Goal: Information Seeking & Learning: Check status

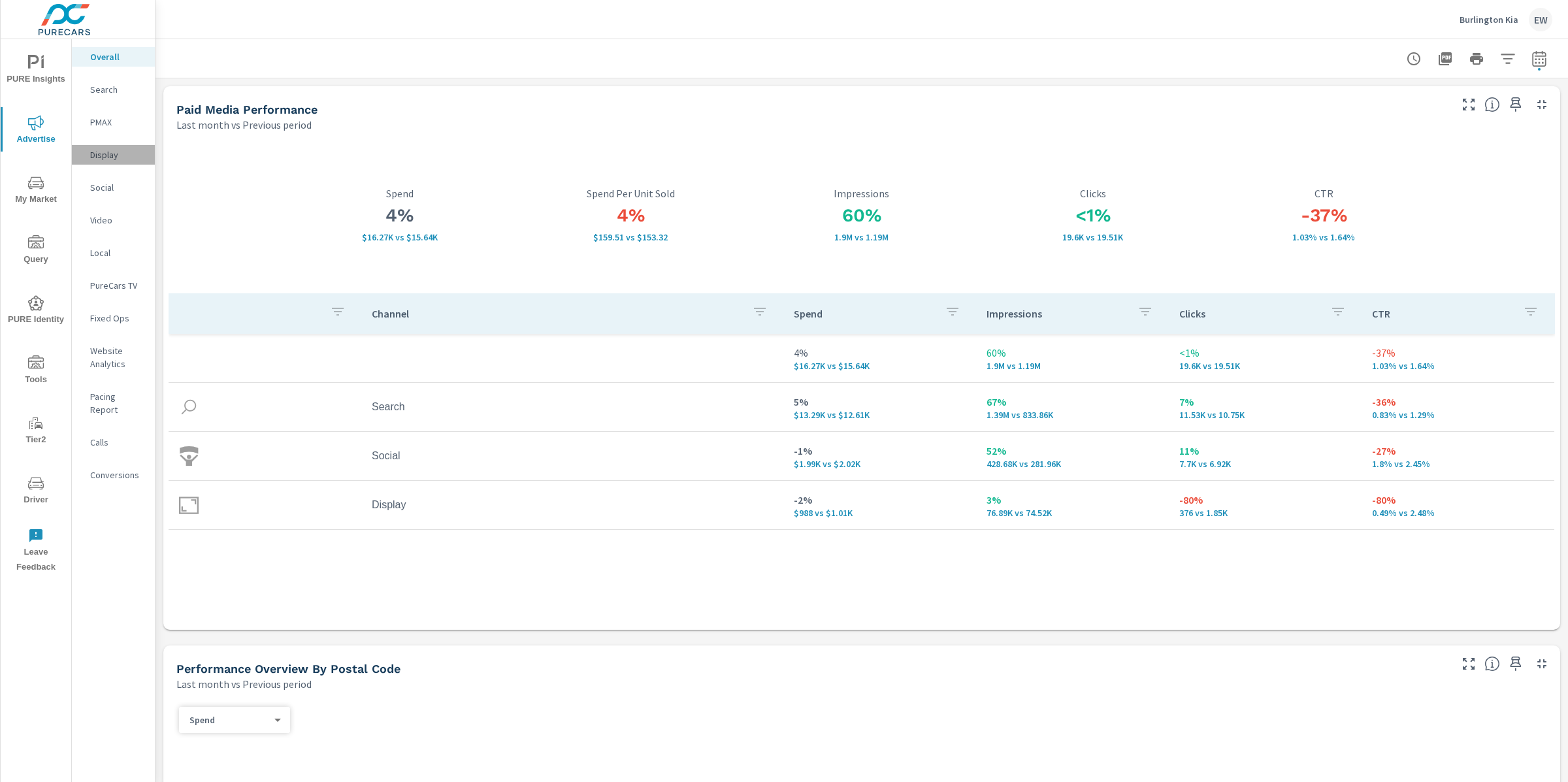
click at [115, 161] on p "Display" at bounding box center [117, 154] width 54 height 13
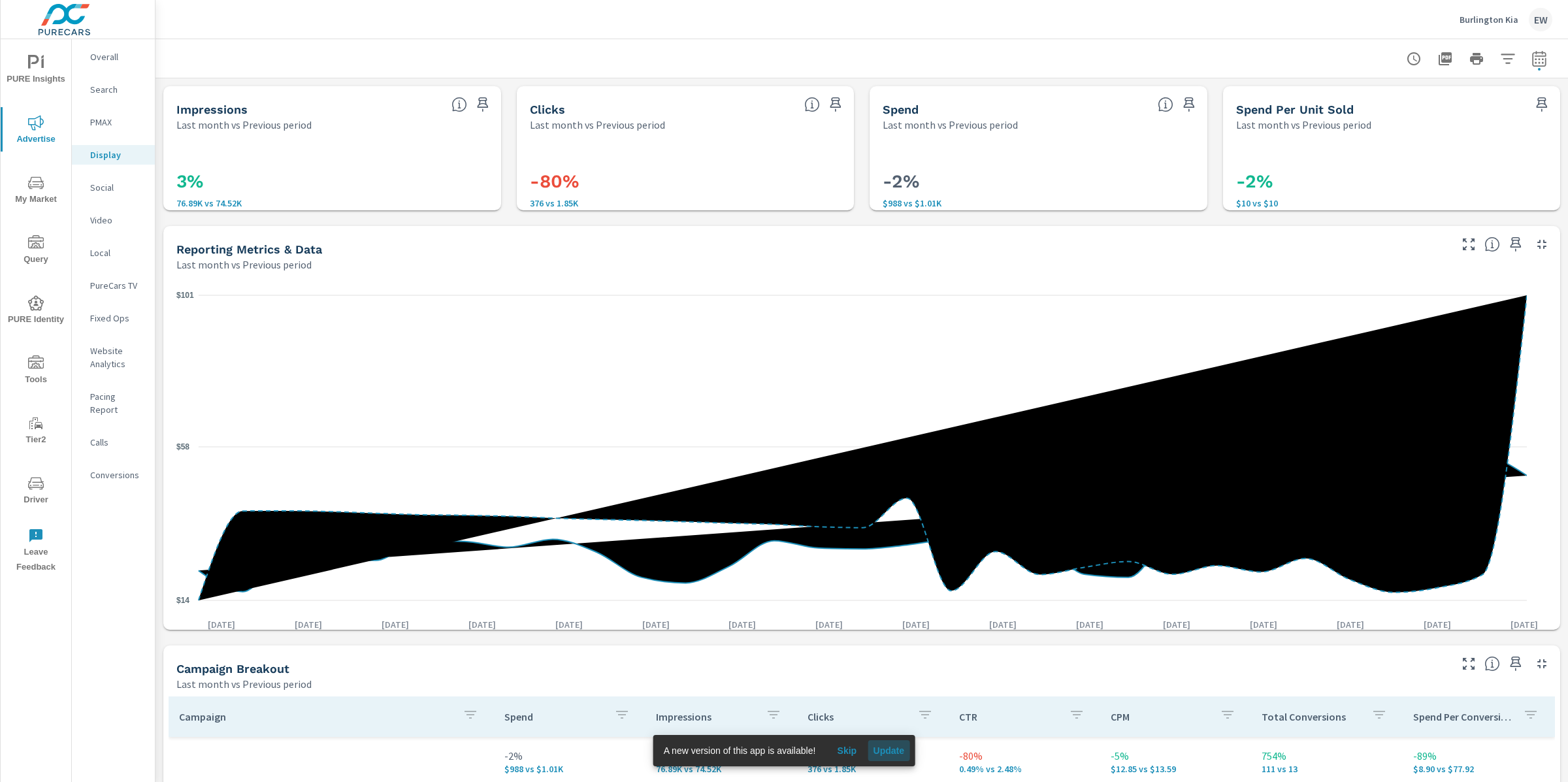
click at [901, 749] on span "Update" at bounding box center [889, 750] width 31 height 12
click at [158, 512] on div "Impressions Last month vs Previous period 3% 76.89K vs 74.52K Clicks Last month…" at bounding box center [862, 637] width 1413 height 1118
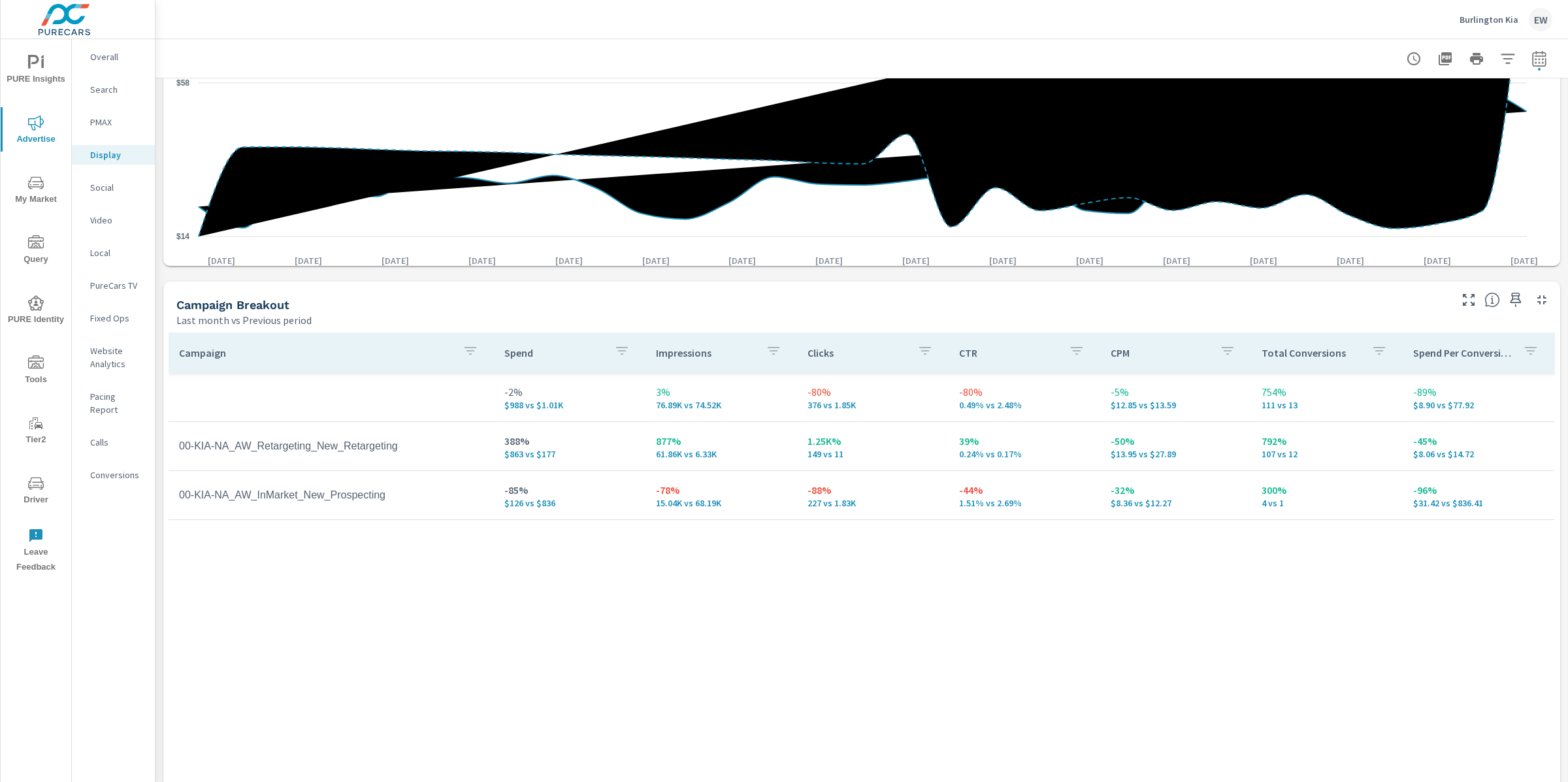
scroll to position [392, 0]
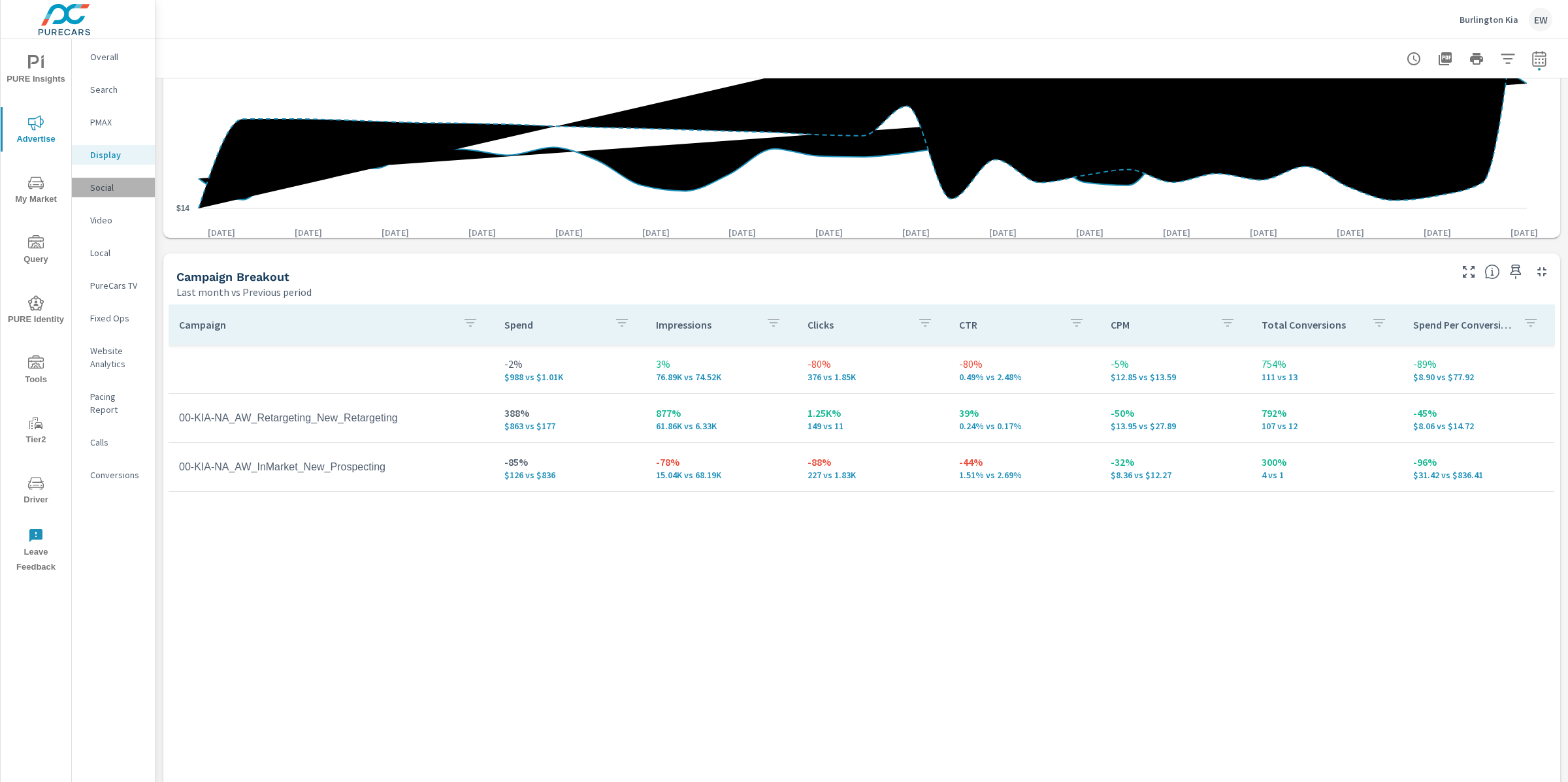
click at [105, 194] on p "Social" at bounding box center [117, 187] width 54 height 13
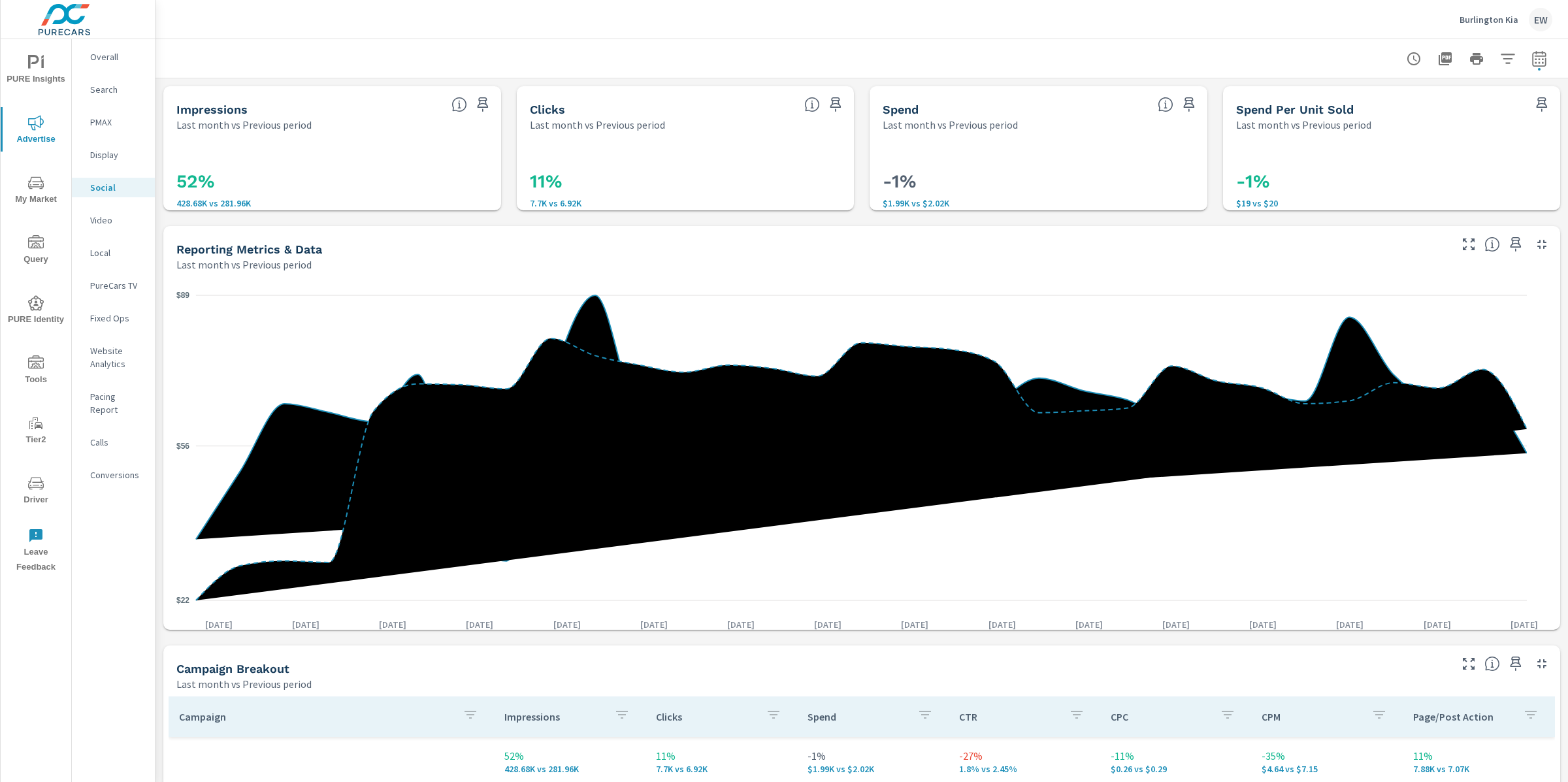
click at [158, 374] on div "Impressions Last month vs Previous period 52% 428.68K vs 281.96K Clicks Last mo…" at bounding box center [862, 637] width 1413 height 1118
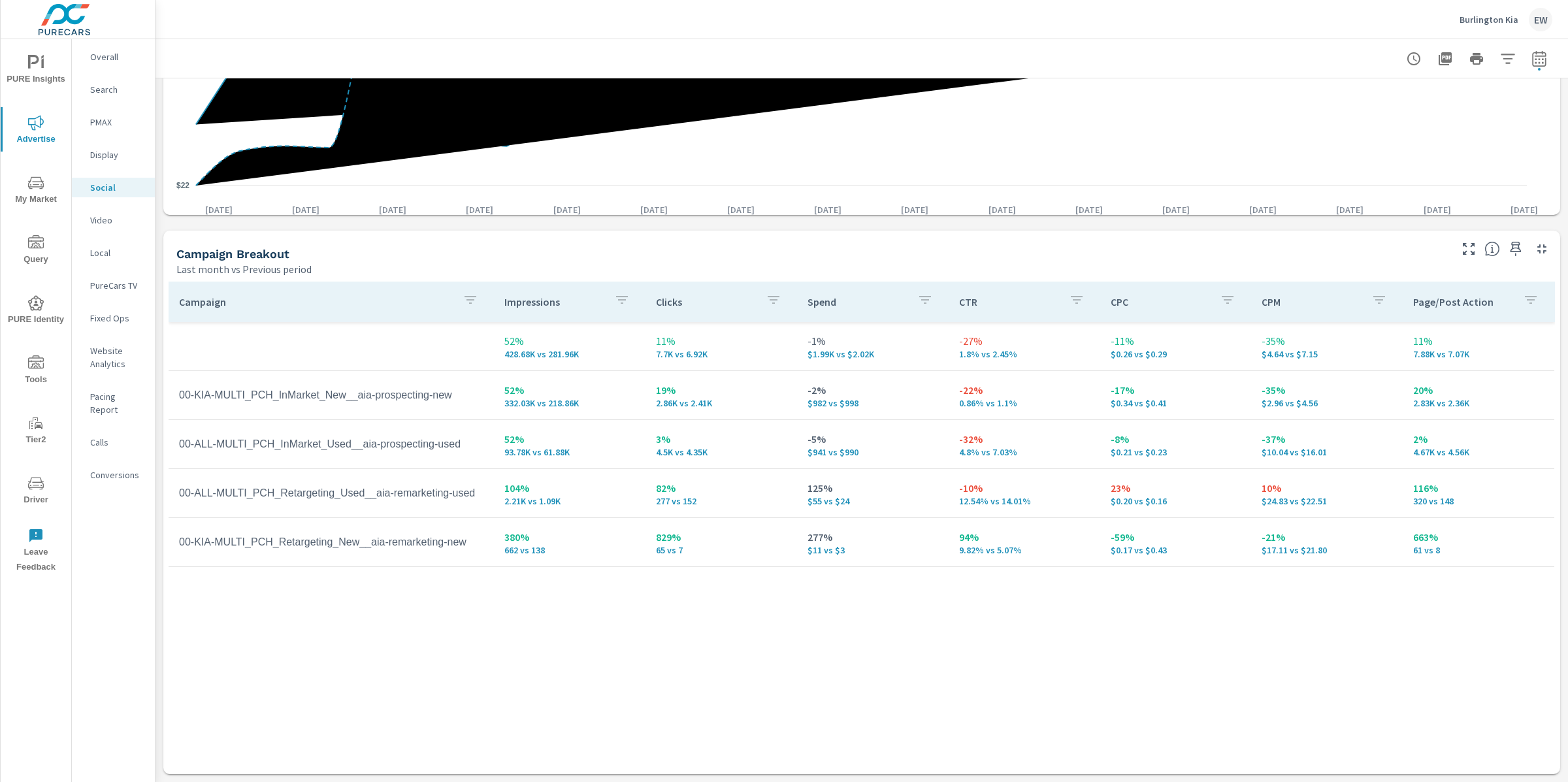
scroll to position [559, 0]
click at [106, 481] on p "Conversions" at bounding box center [117, 475] width 54 height 13
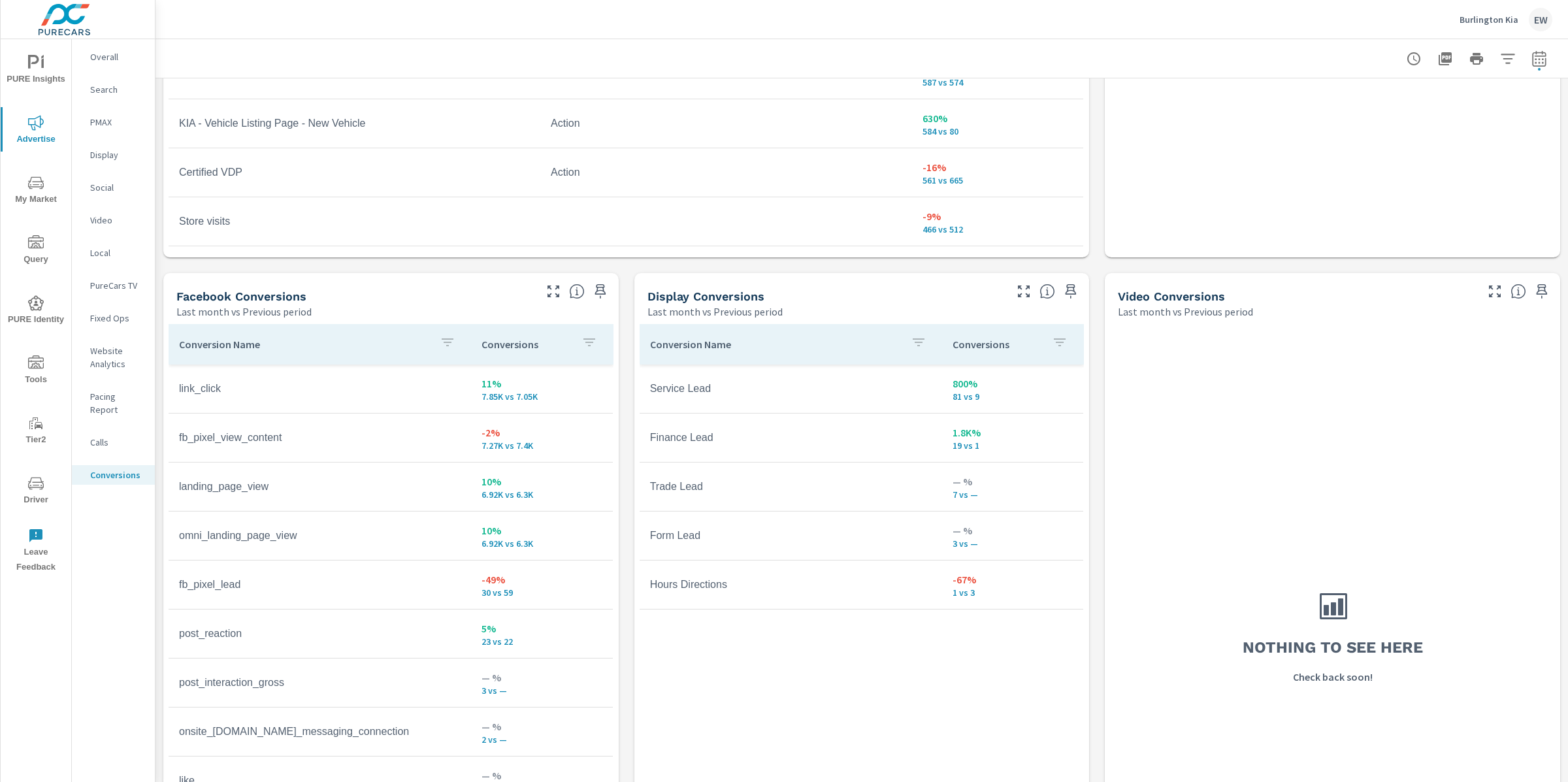
scroll to position [1073, 0]
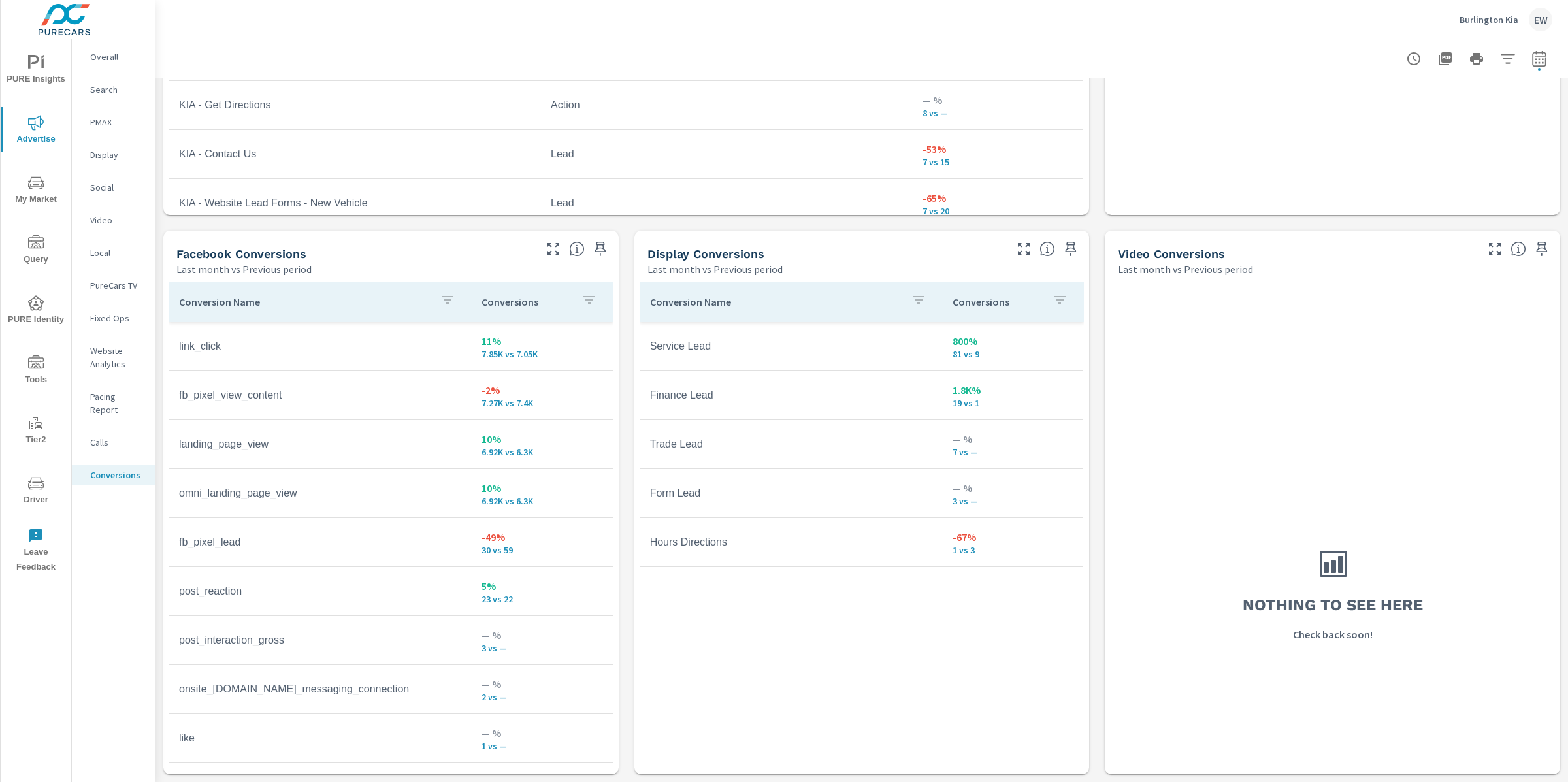
scroll to position [765, 0]
click at [1535, 60] on icon "button" at bounding box center [1539, 61] width 9 height 5
select select "Last month"
select select "Previous period"
click at [1514, 178] on icon "button" at bounding box center [1509, 171] width 16 height 16
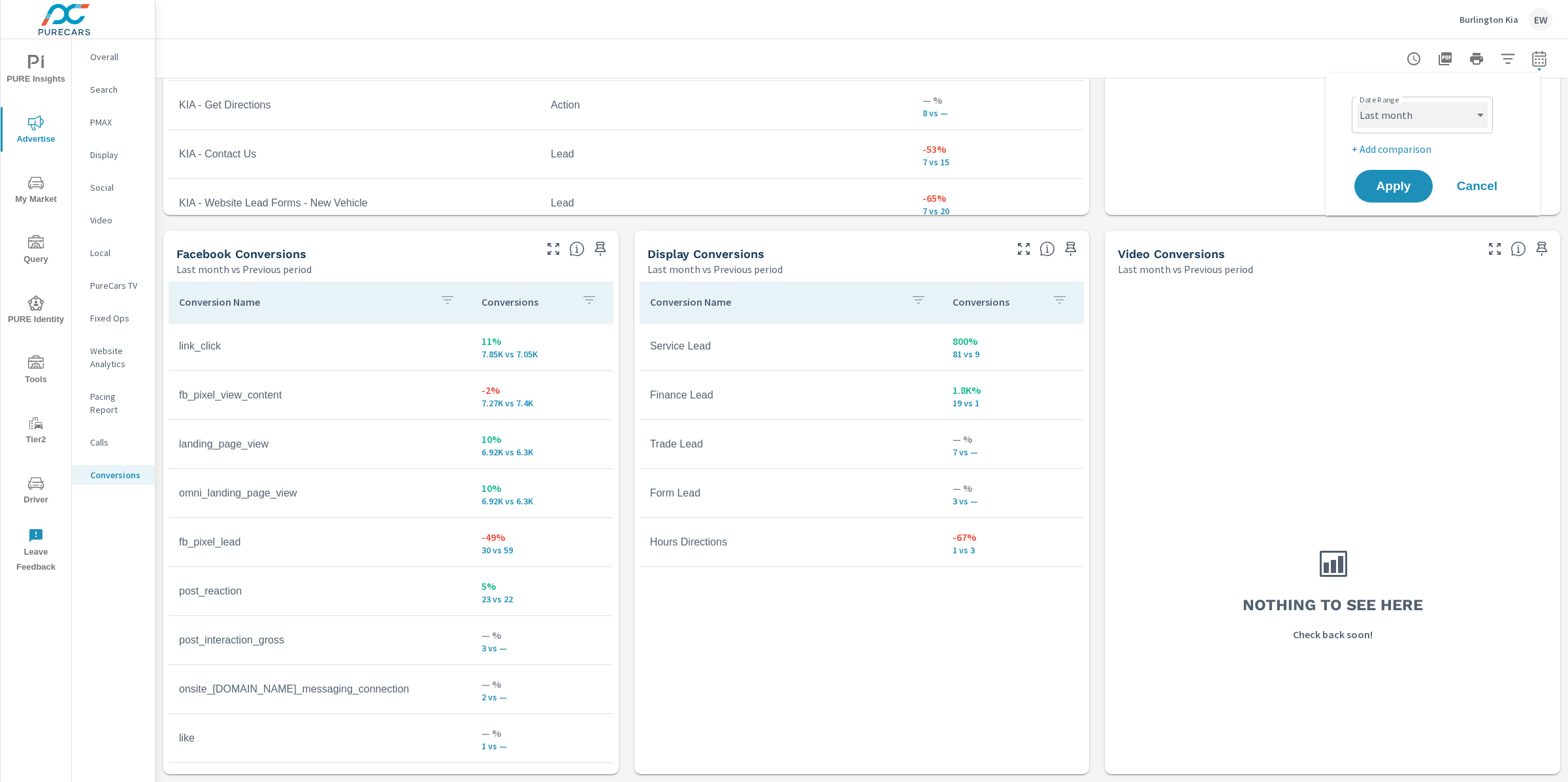
click at [1432, 118] on select "Custom Yesterday Last week Last 7 days Last 14 days Last 30 days Last 45 days L…" at bounding box center [1423, 115] width 130 height 26
click at [1358, 102] on select "Custom Yesterday Last week Last 7 days Last 14 days Last 30 days Last 45 days L…" at bounding box center [1423, 115] width 130 height 26
select select "Month to date"
click at [1399, 192] on span "Apply" at bounding box center [1393, 186] width 54 height 12
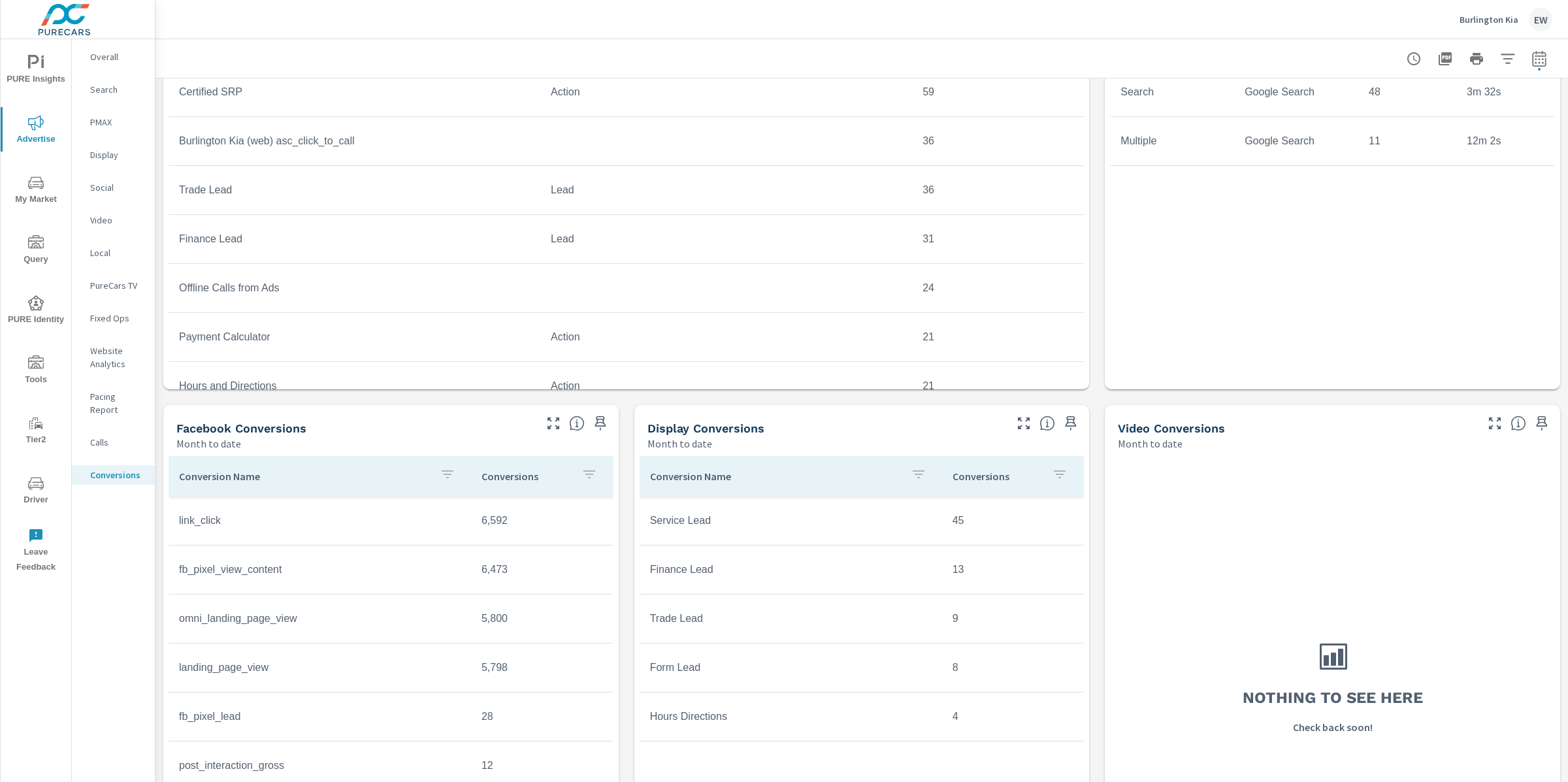
scroll to position [650, 0]
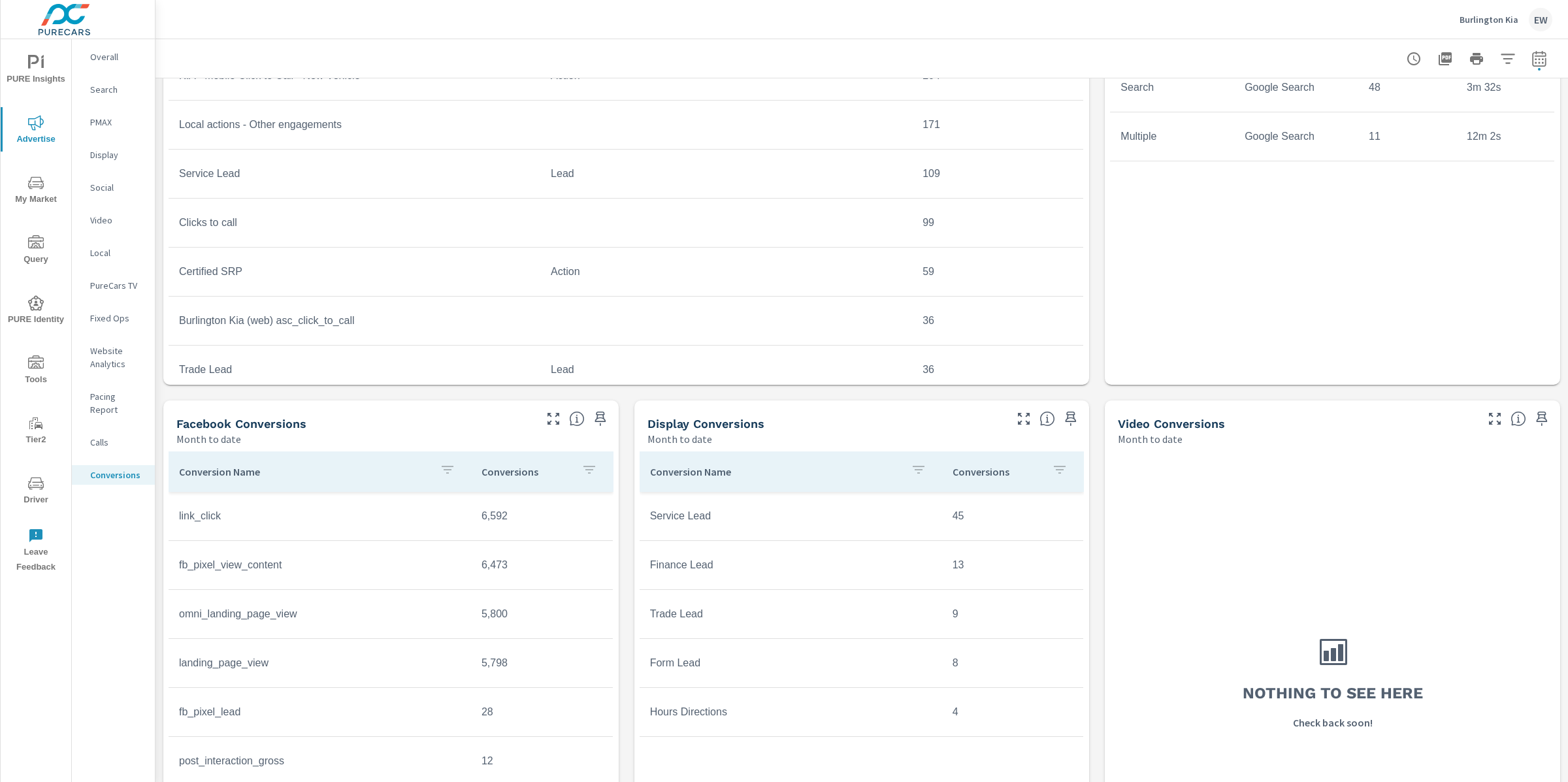
scroll to position [546, 0]
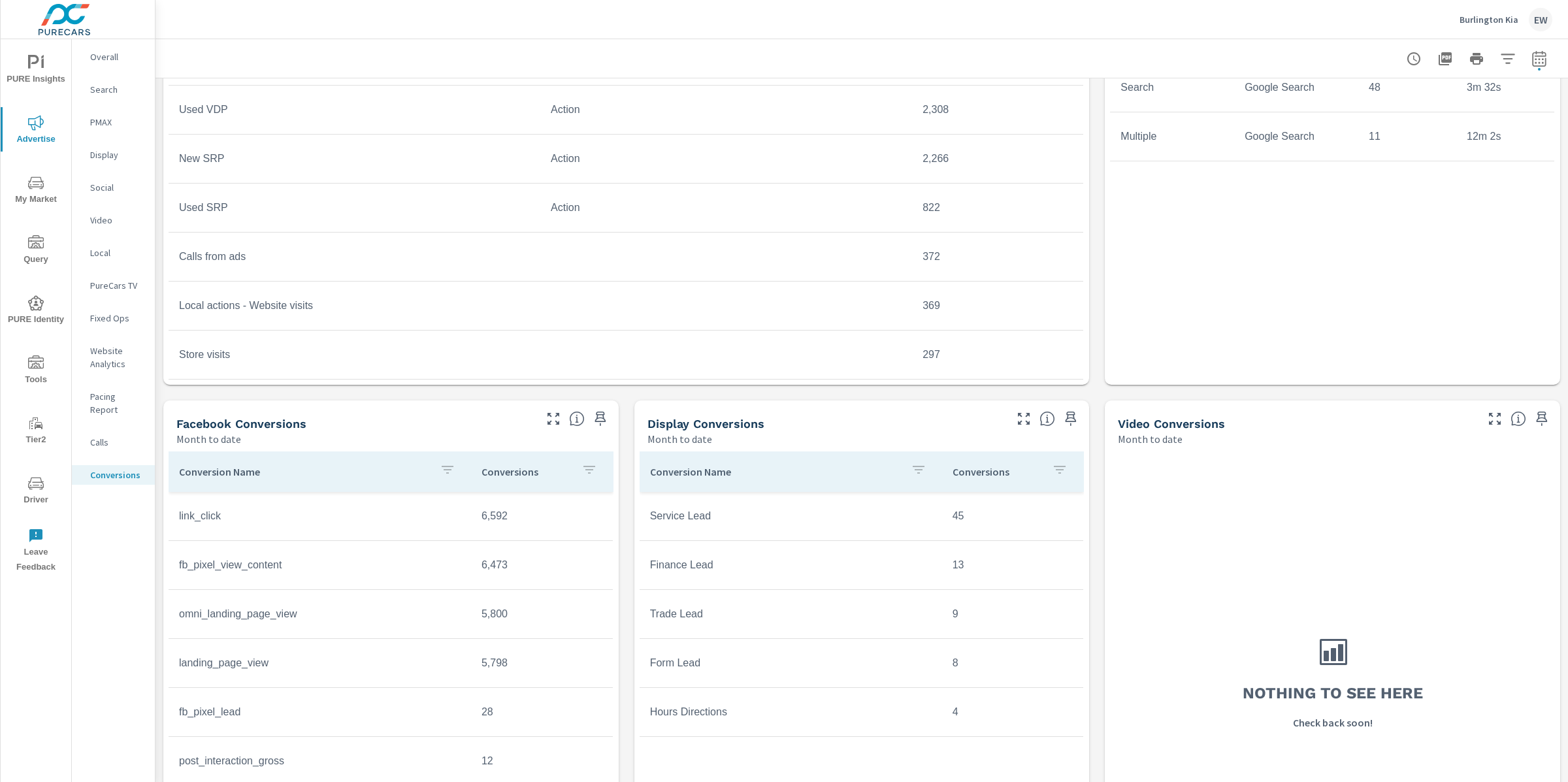
scroll to position [53, 0]
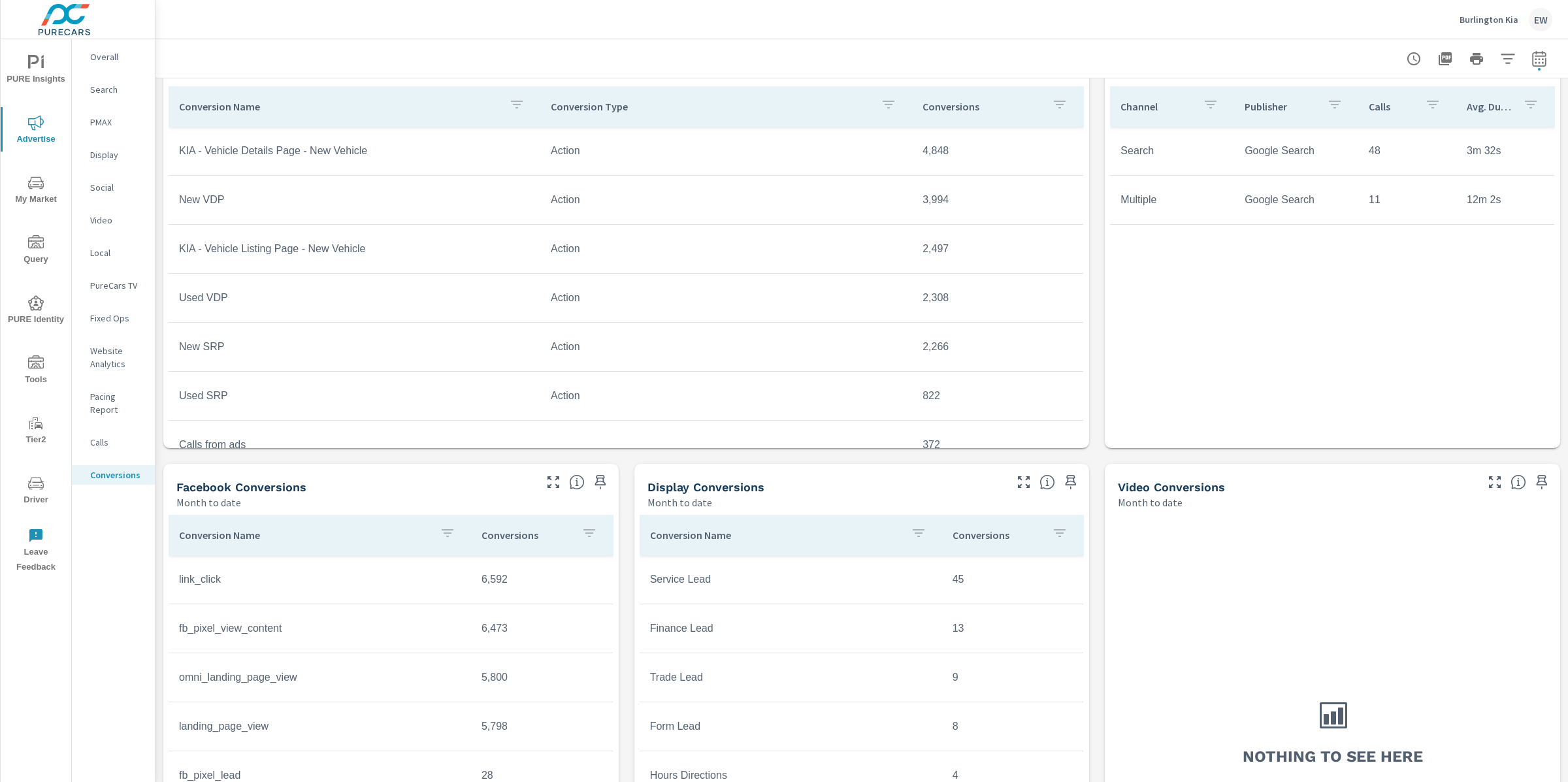
scroll to position [671, 0]
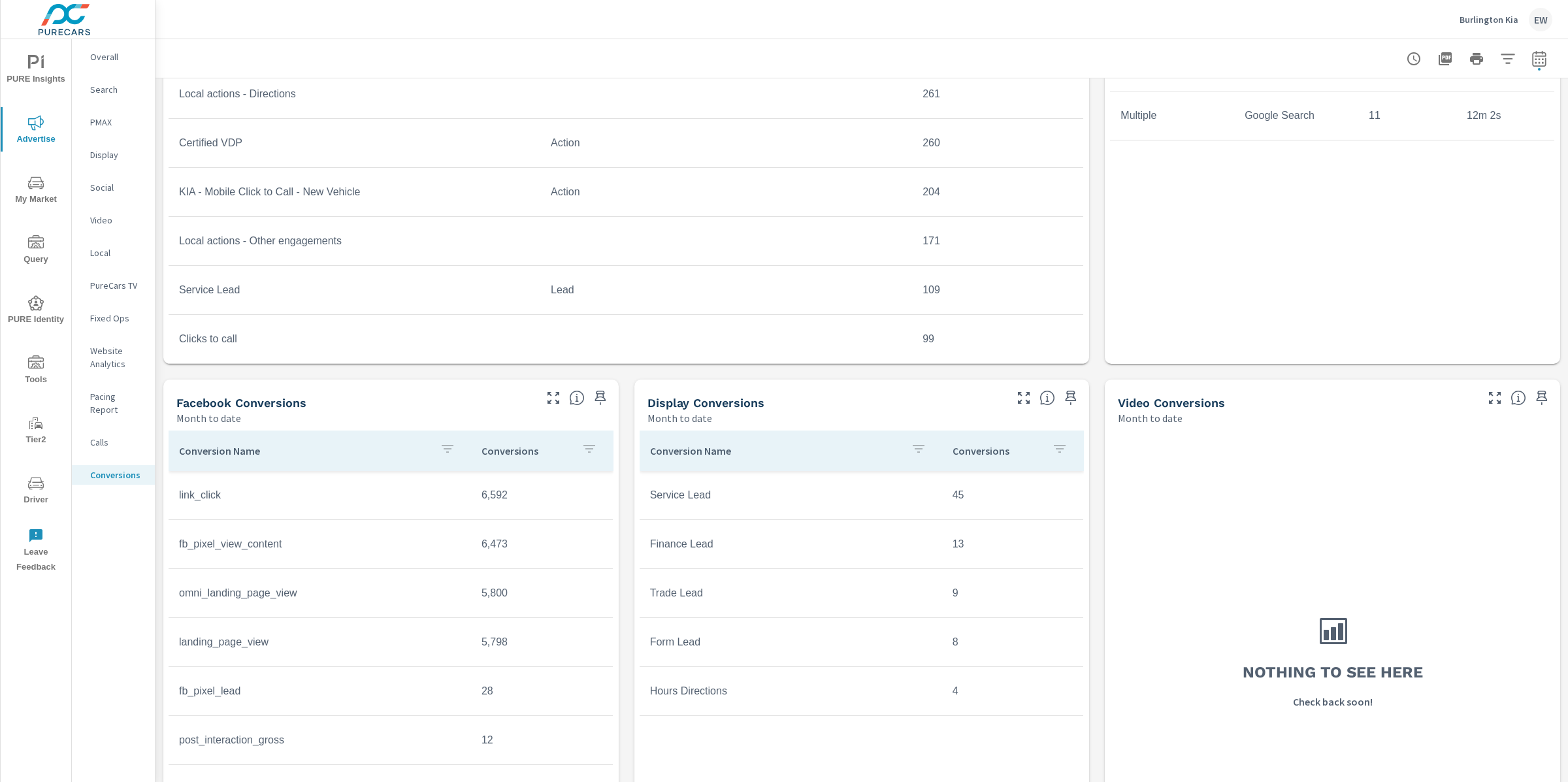
scroll to position [452, 0]
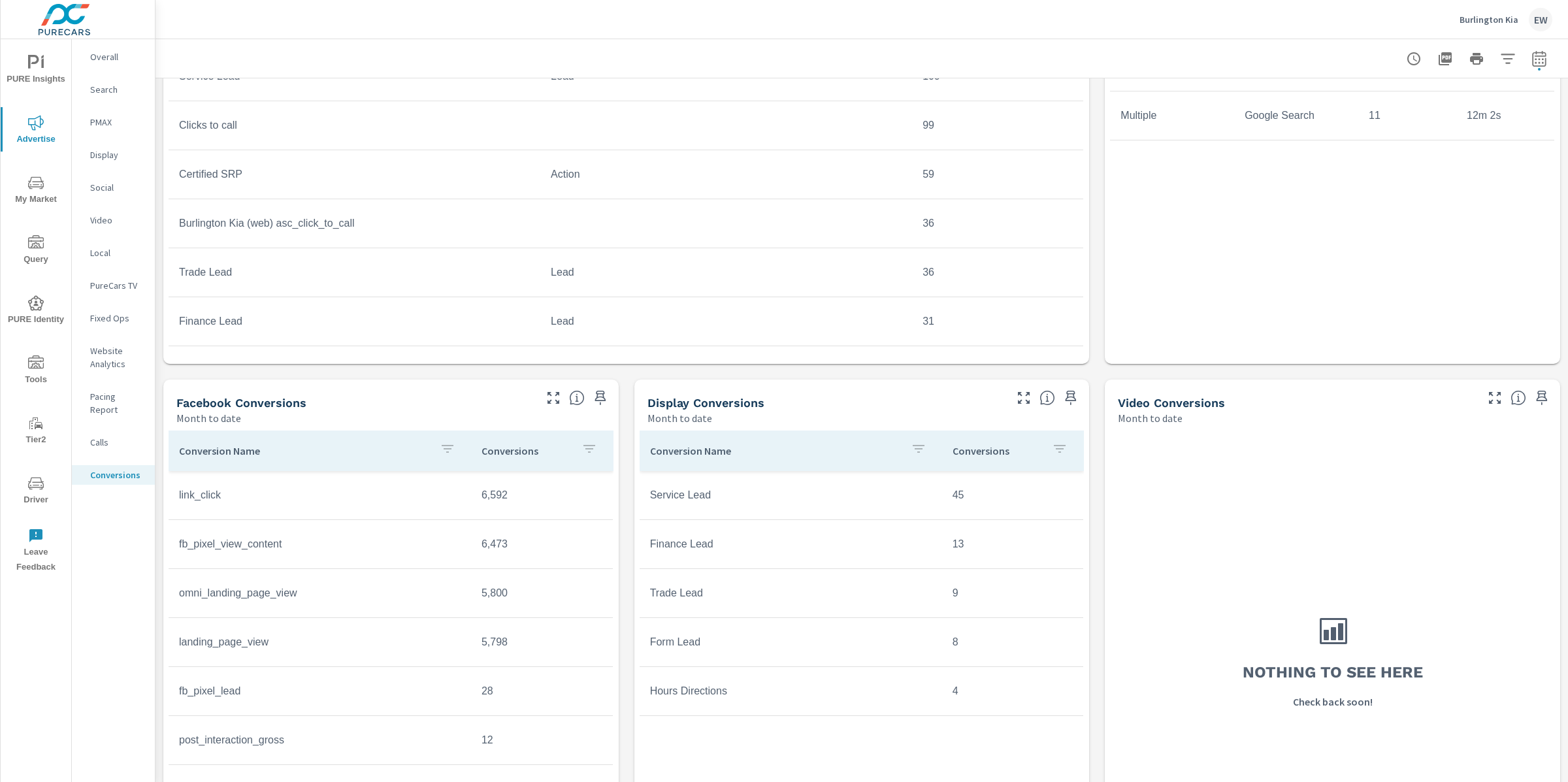
scroll to position [634, 0]
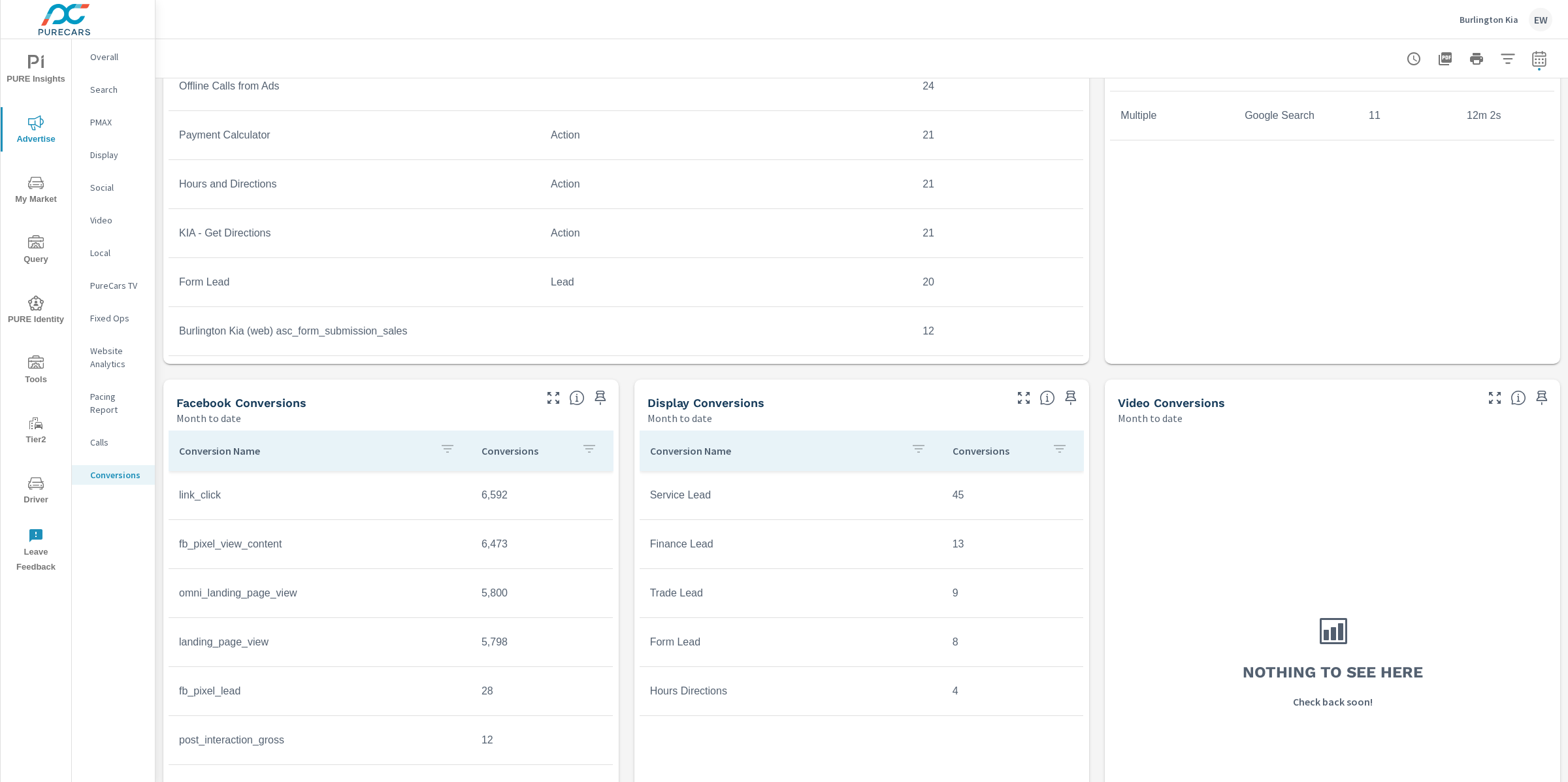
scroll to position [913, 0]
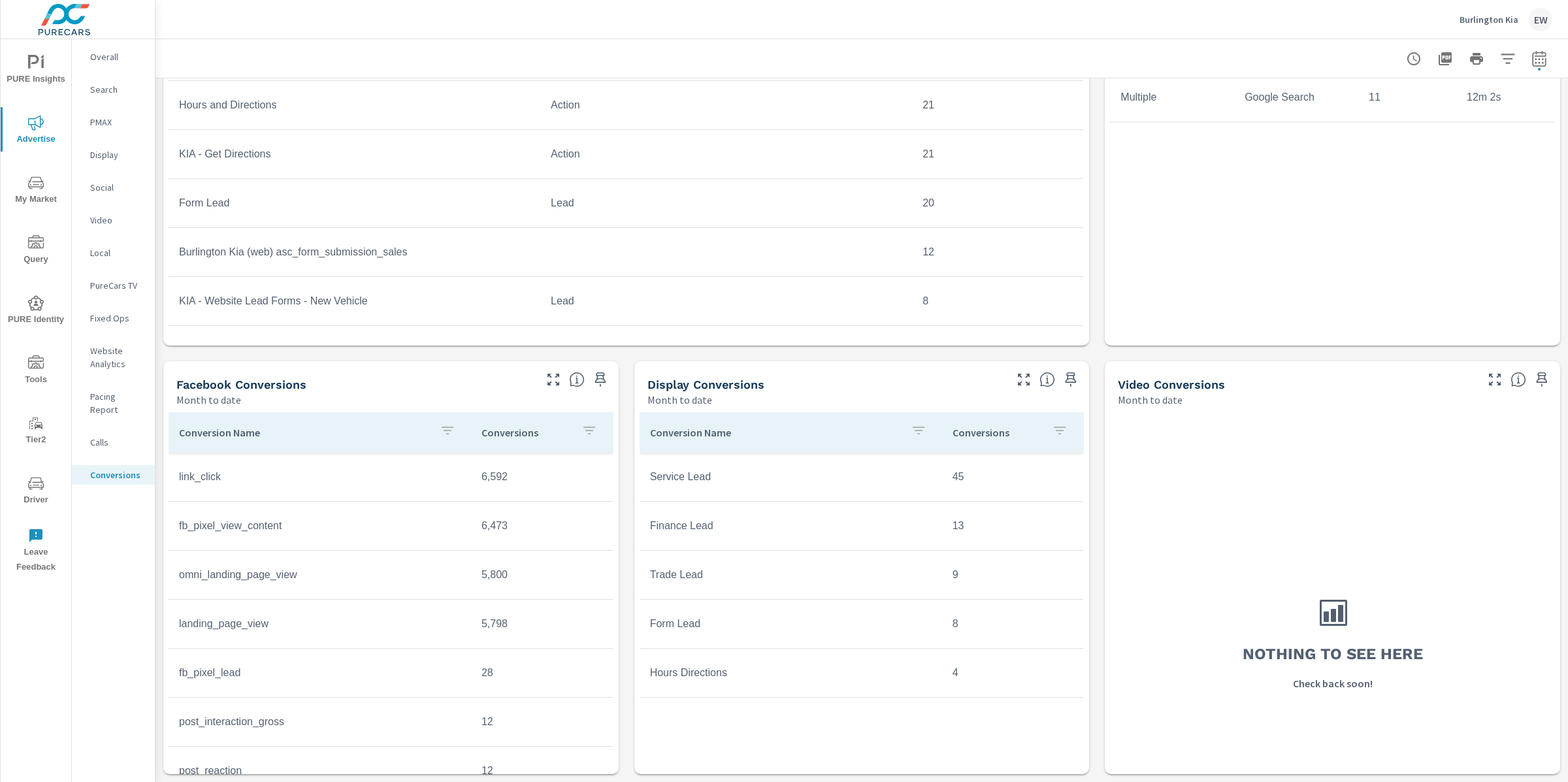
scroll to position [1036, 0]
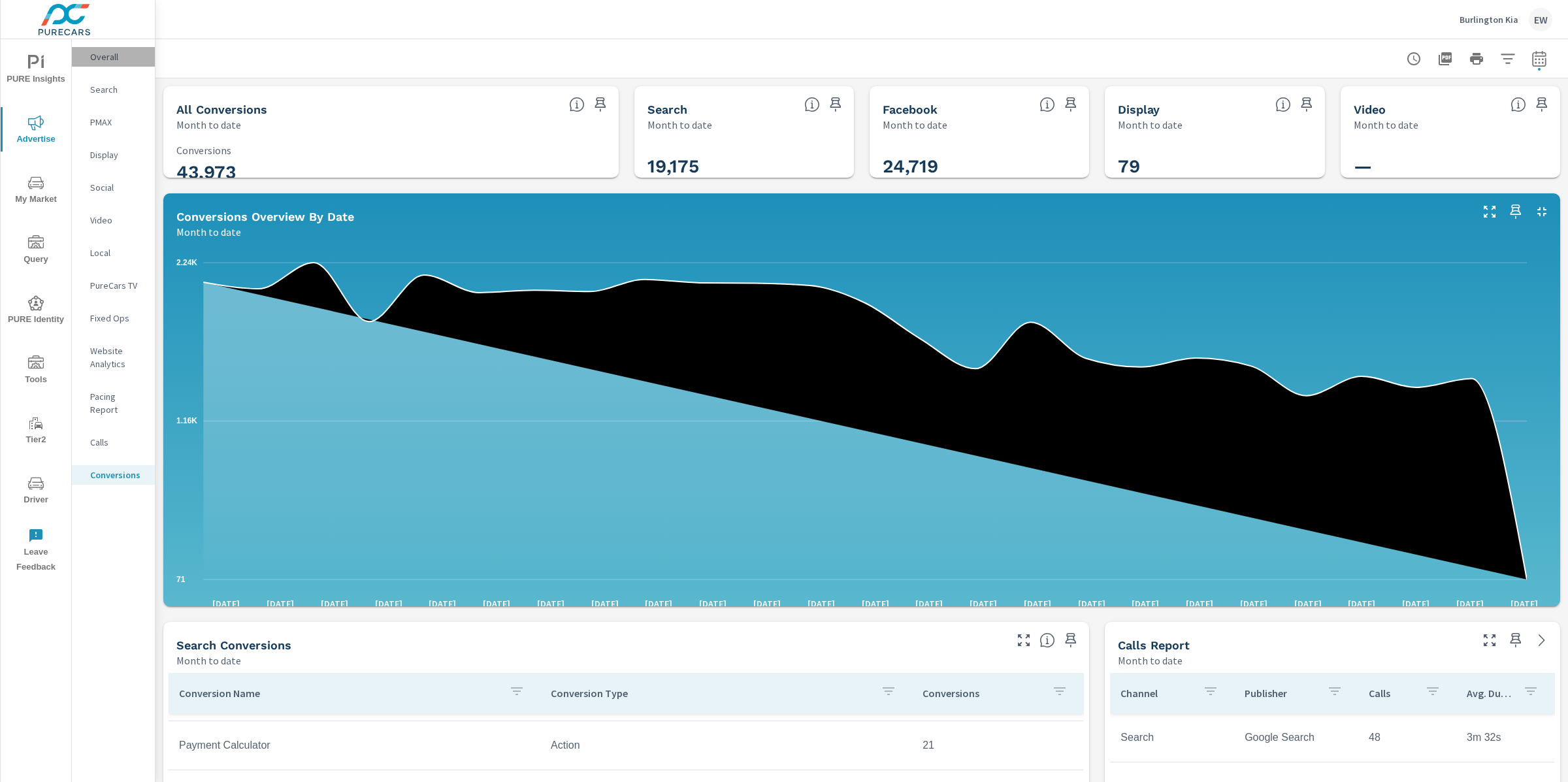
click at [99, 53] on p "Overall" at bounding box center [117, 57] width 54 height 13
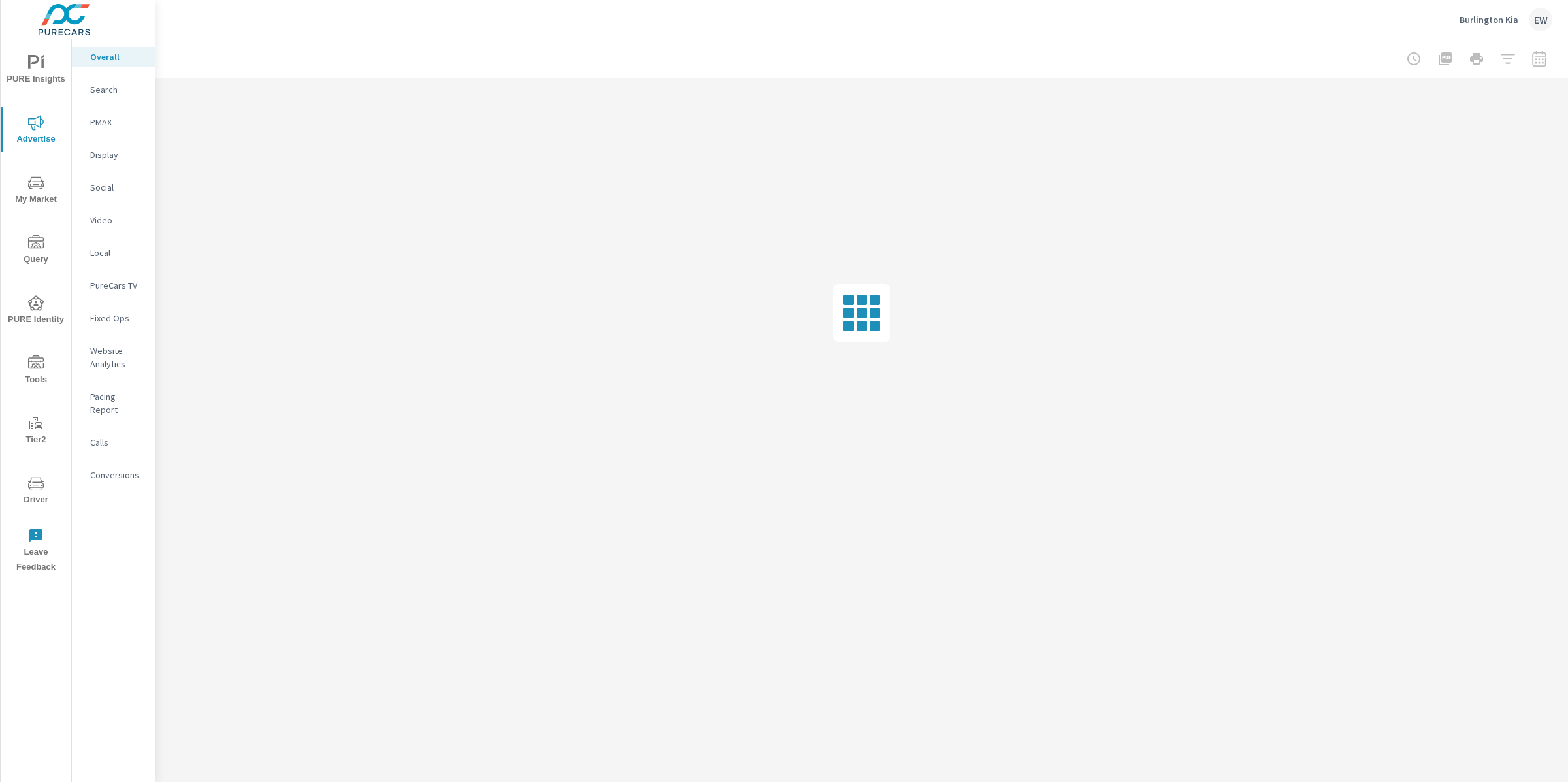
click at [36, 64] on span "PURE Insights" at bounding box center [36, 71] width 63 height 32
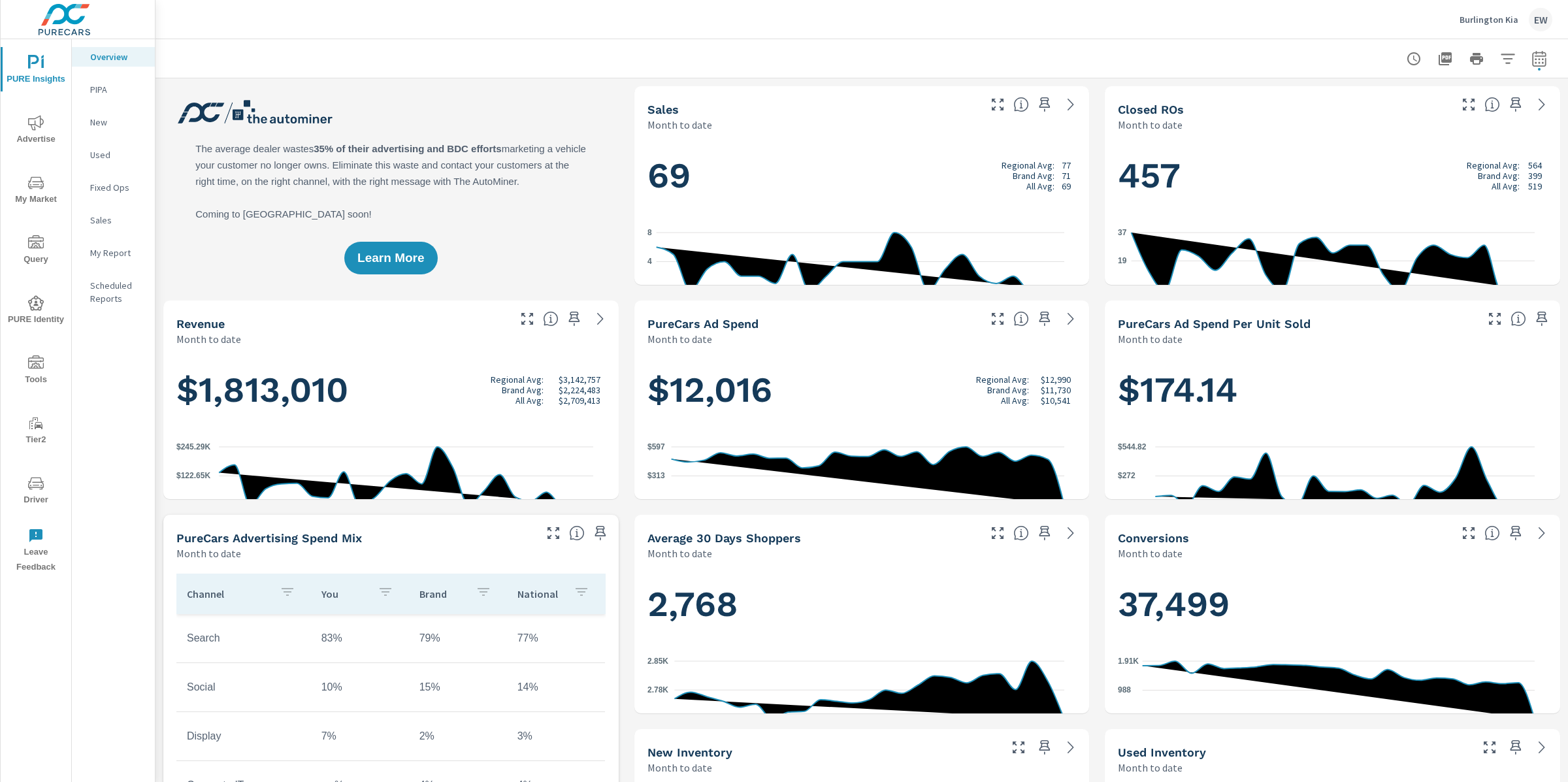
scroll to position [1, 0]
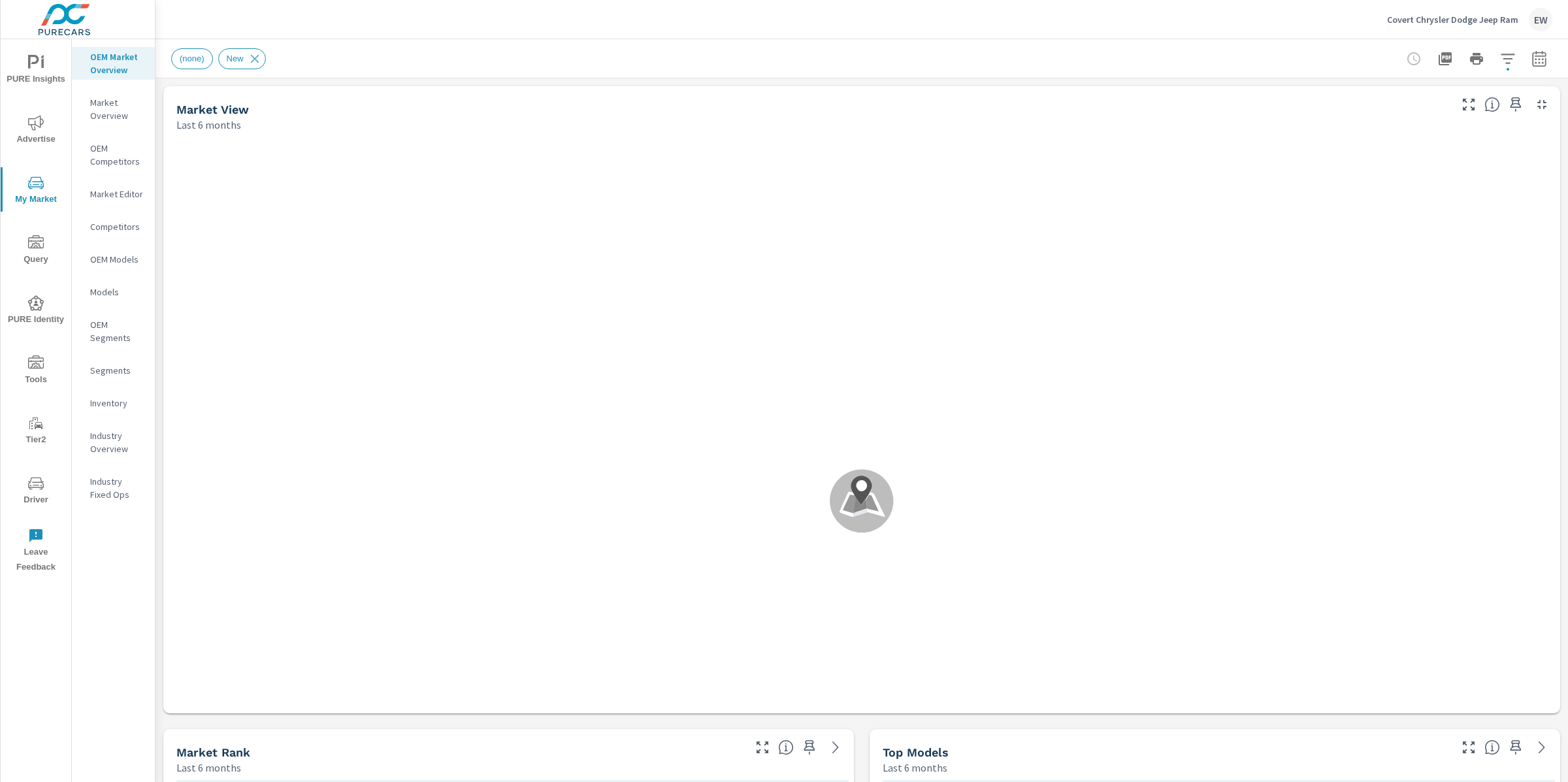
scroll to position [1, 0]
